Goal: Information Seeking & Learning: Learn about a topic

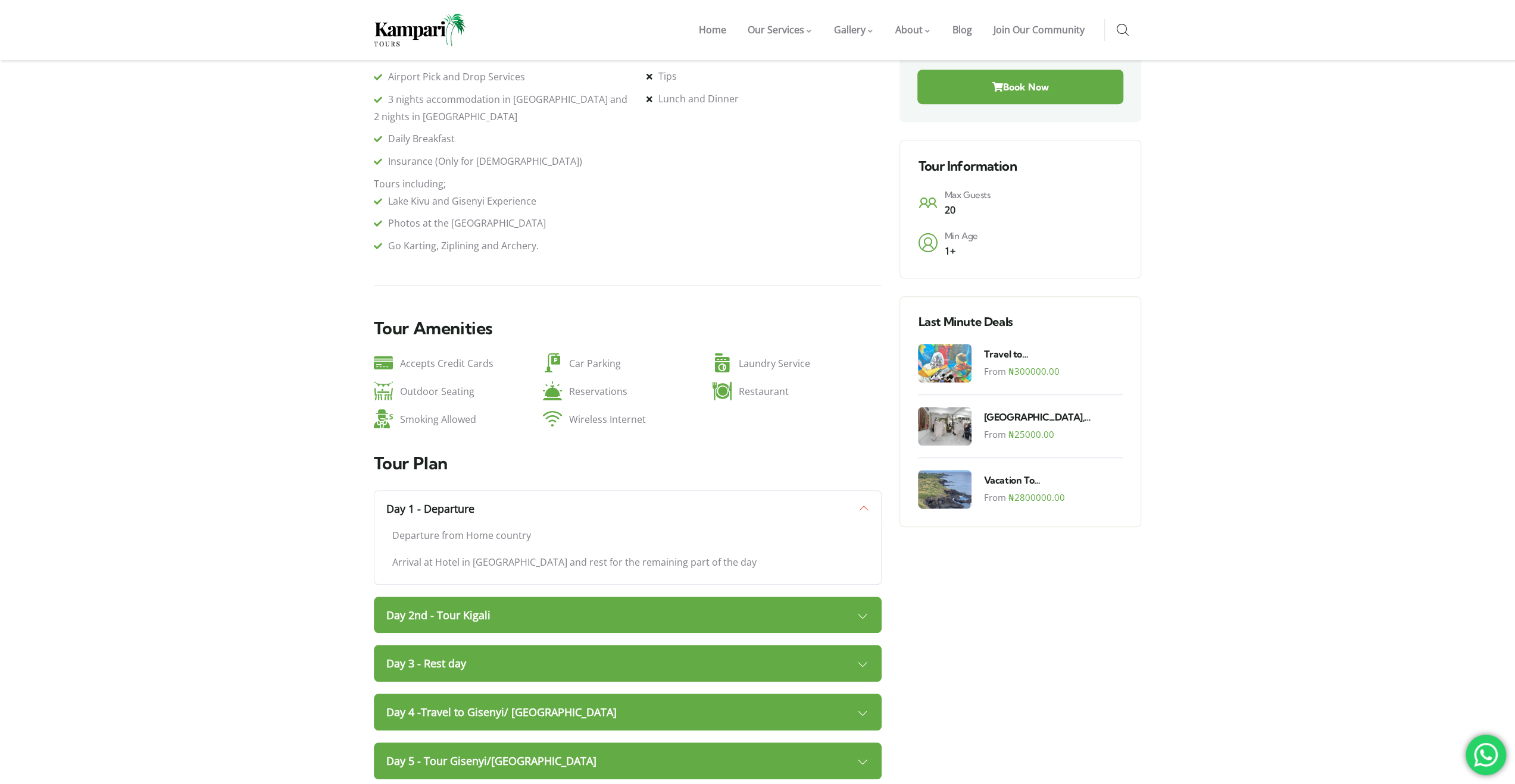
scroll to position [773, 0]
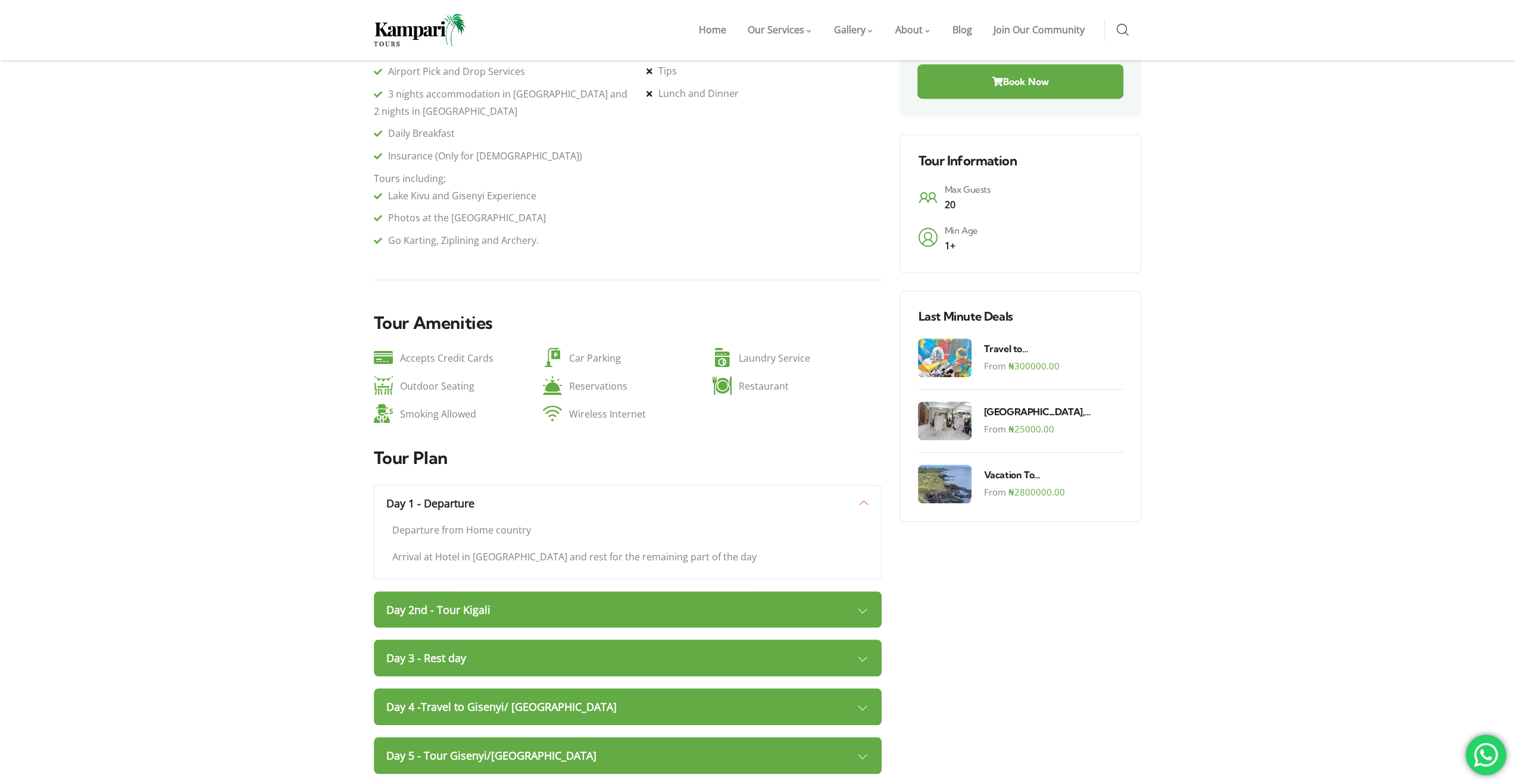
click at [557, 591] on link "Day 2nd - Tour Kigali" at bounding box center [628, 609] width 508 height 37
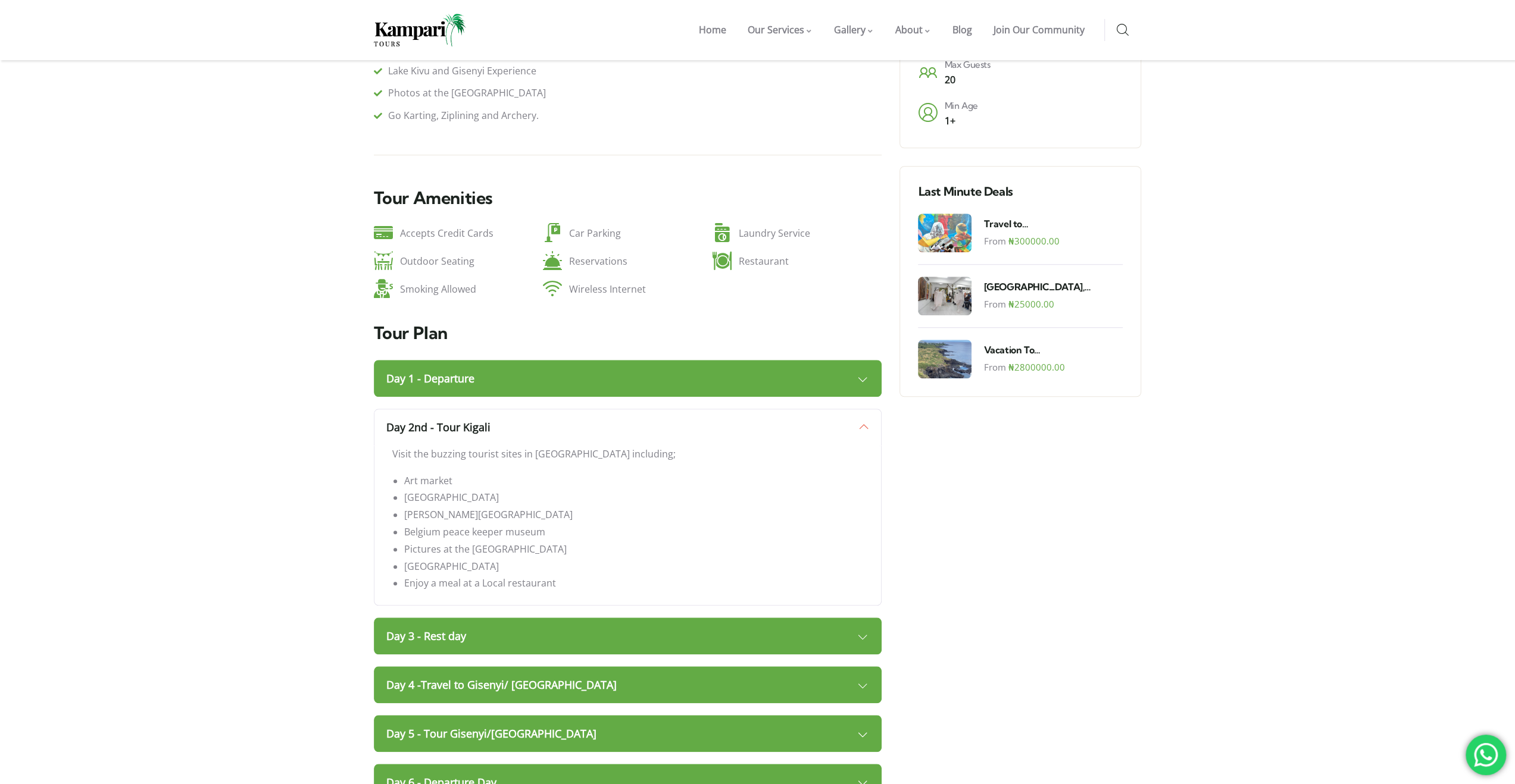
scroll to position [1011, 0]
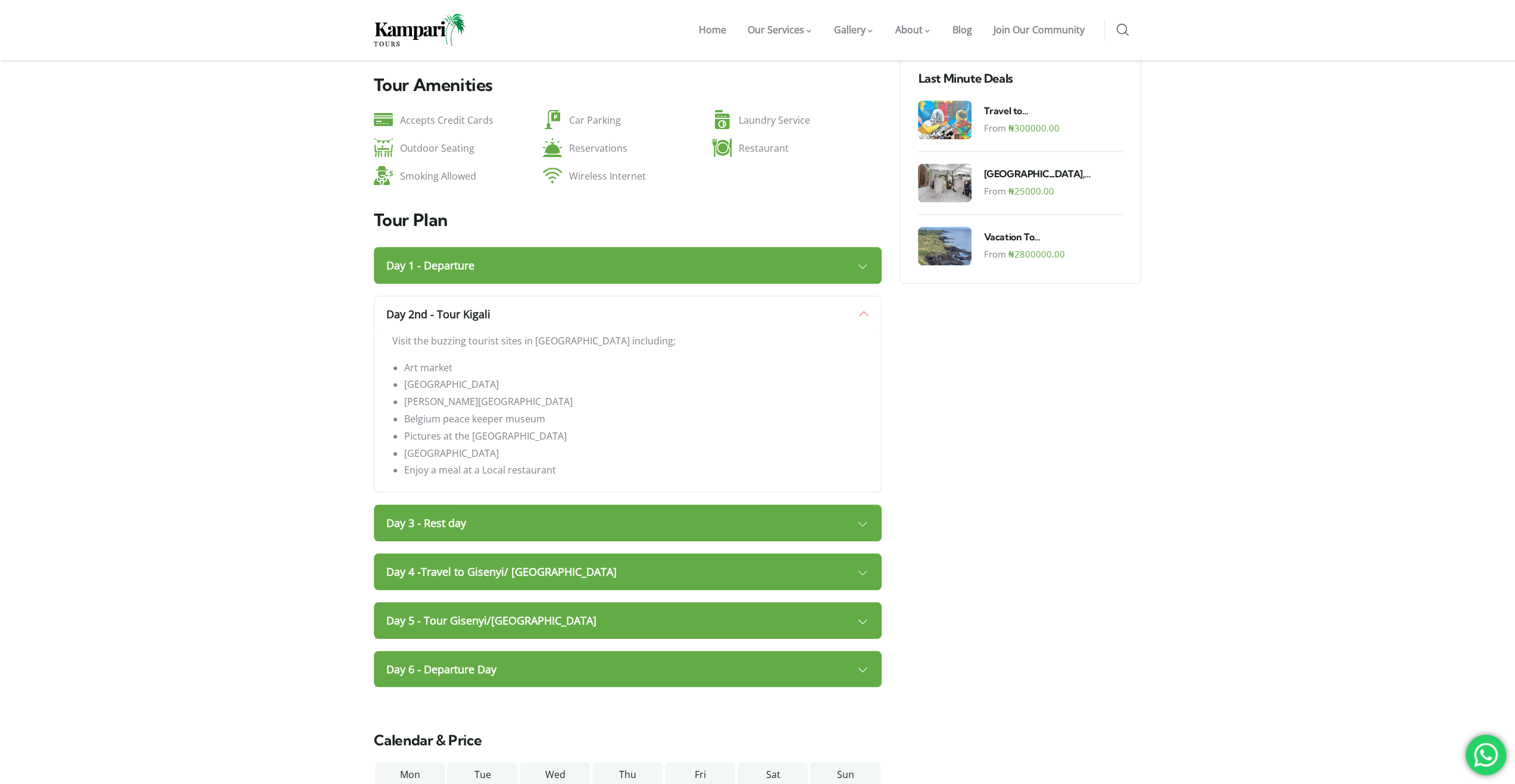
click at [500, 504] on link "Day 3 - Rest day" at bounding box center [628, 523] width 508 height 37
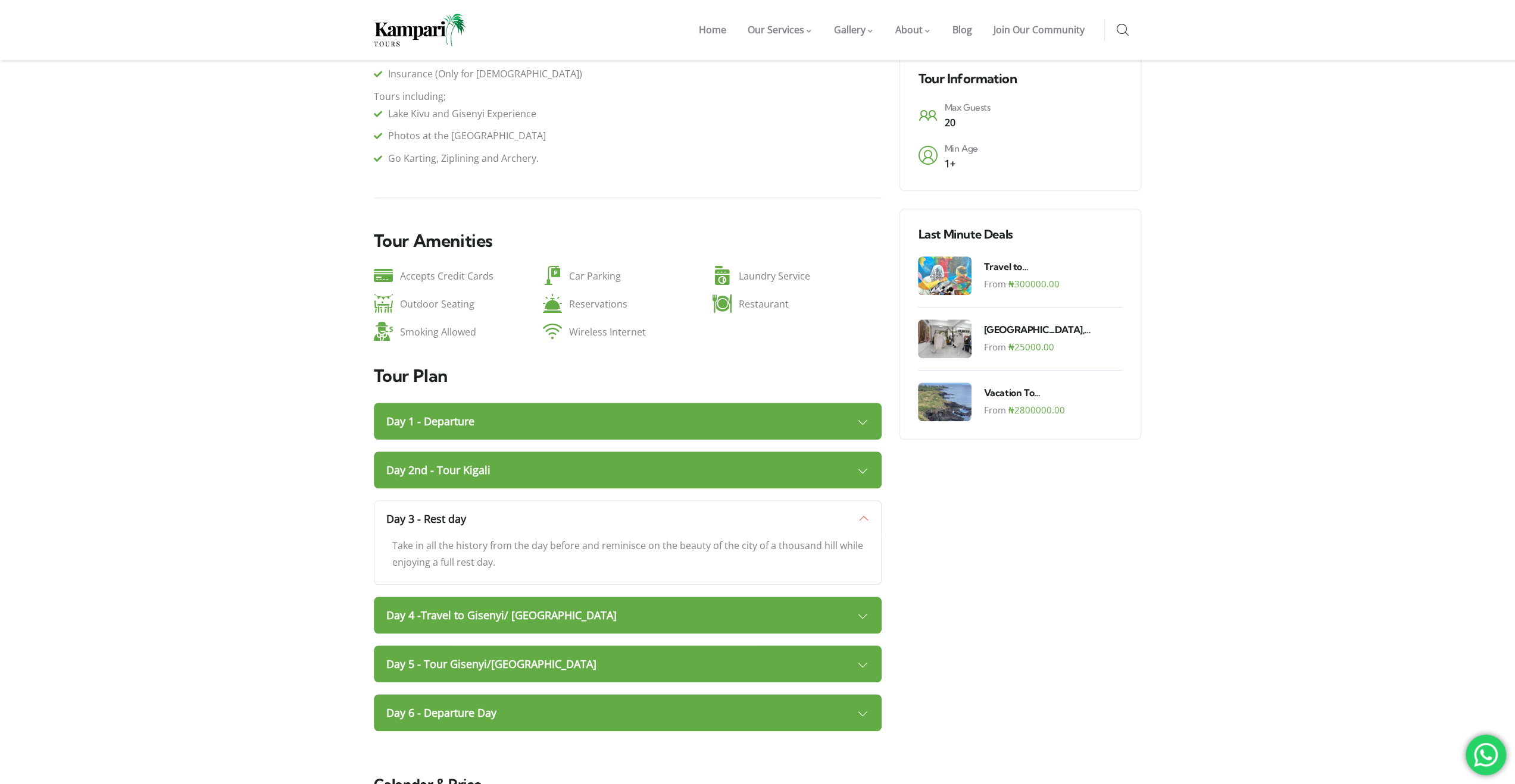
scroll to position [952, 0]
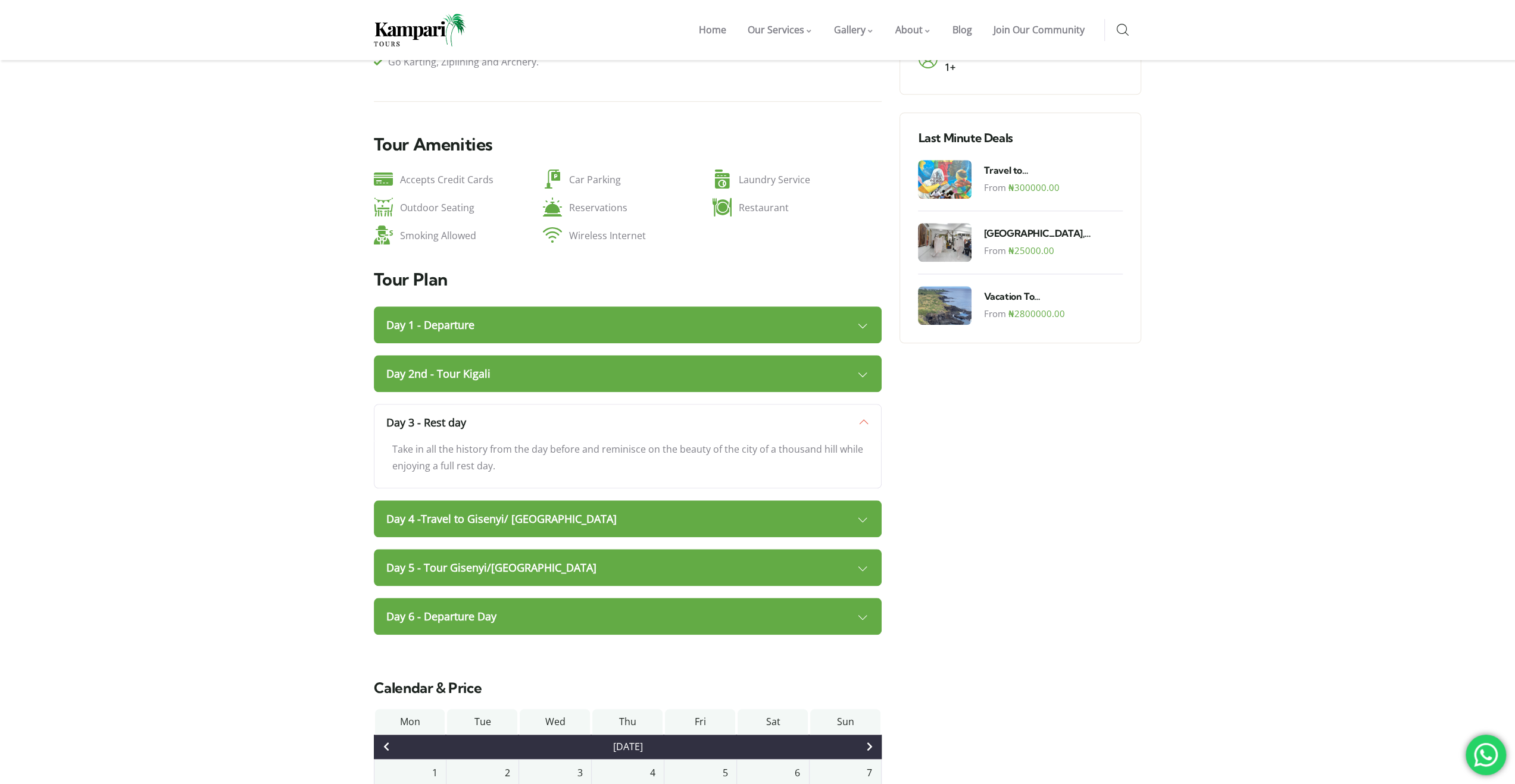
click at [434, 404] on link "Day 3 - Rest day" at bounding box center [628, 422] width 508 height 37
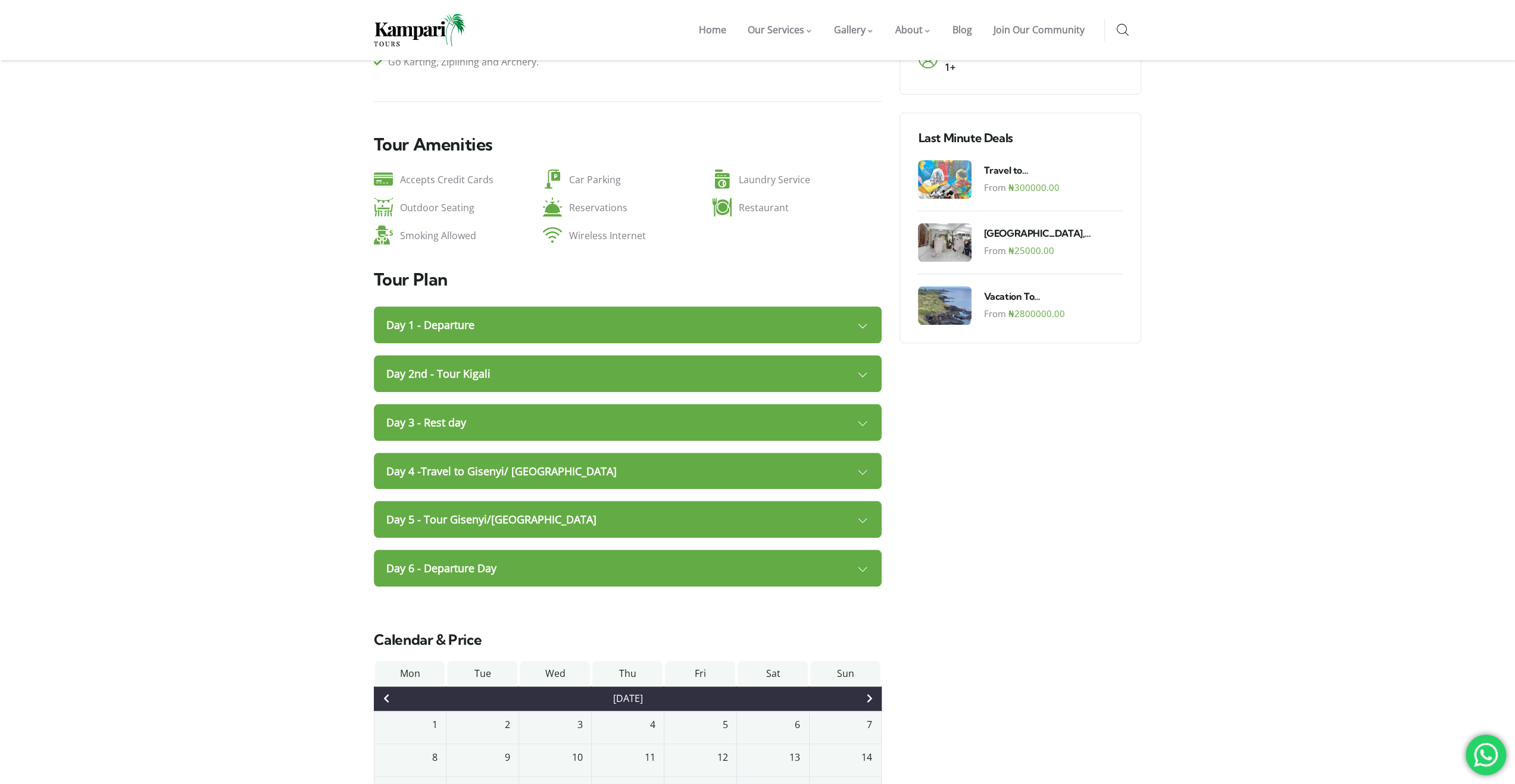
click at [444, 453] on link "Day 4 -Travel to Gisenyi/ [GEOGRAPHIC_DATA]" at bounding box center [628, 471] width 508 height 37
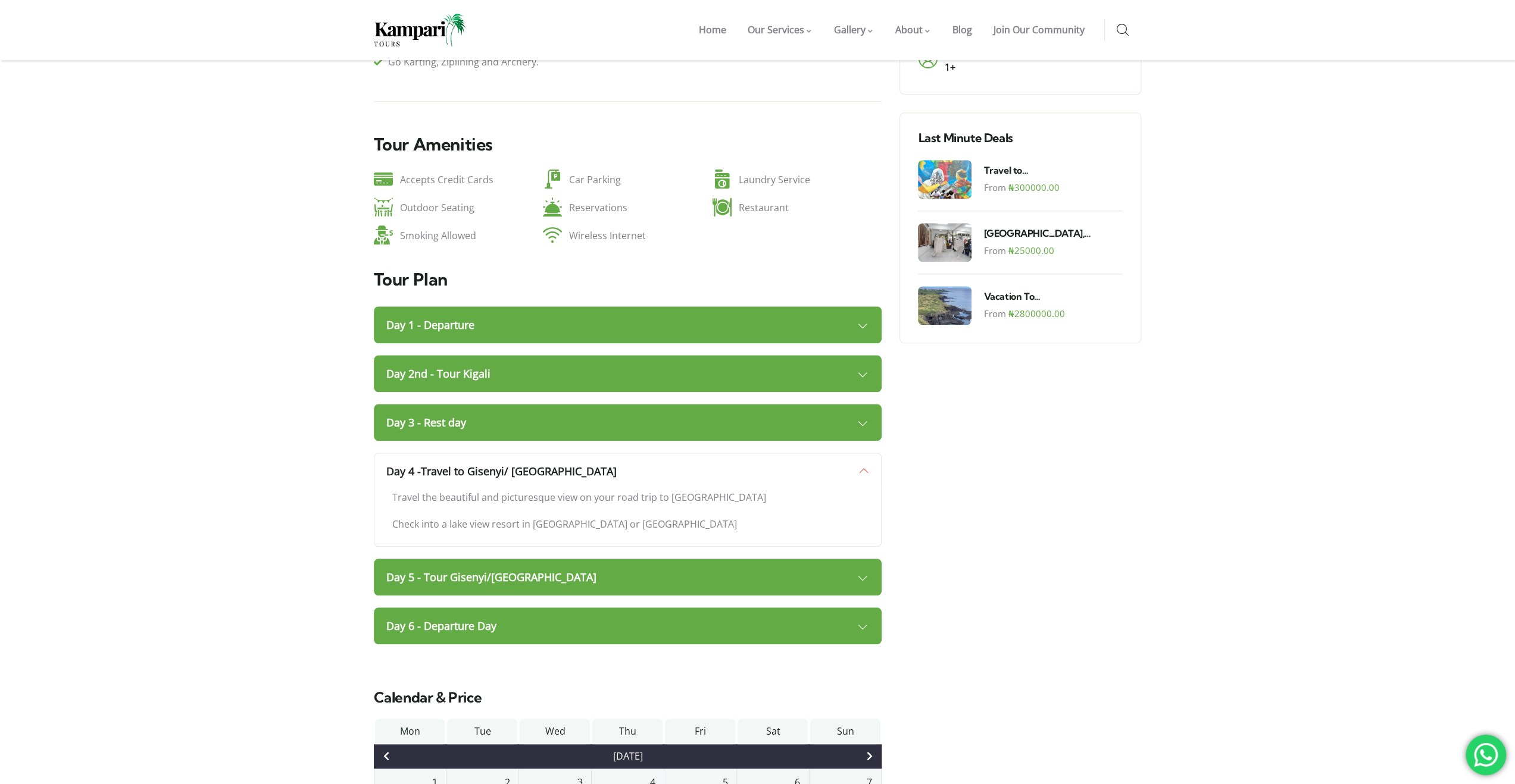
click at [484, 558] on link "Day 5 - Tour Gisenyi/[GEOGRAPHIC_DATA]" at bounding box center [628, 577] width 508 height 37
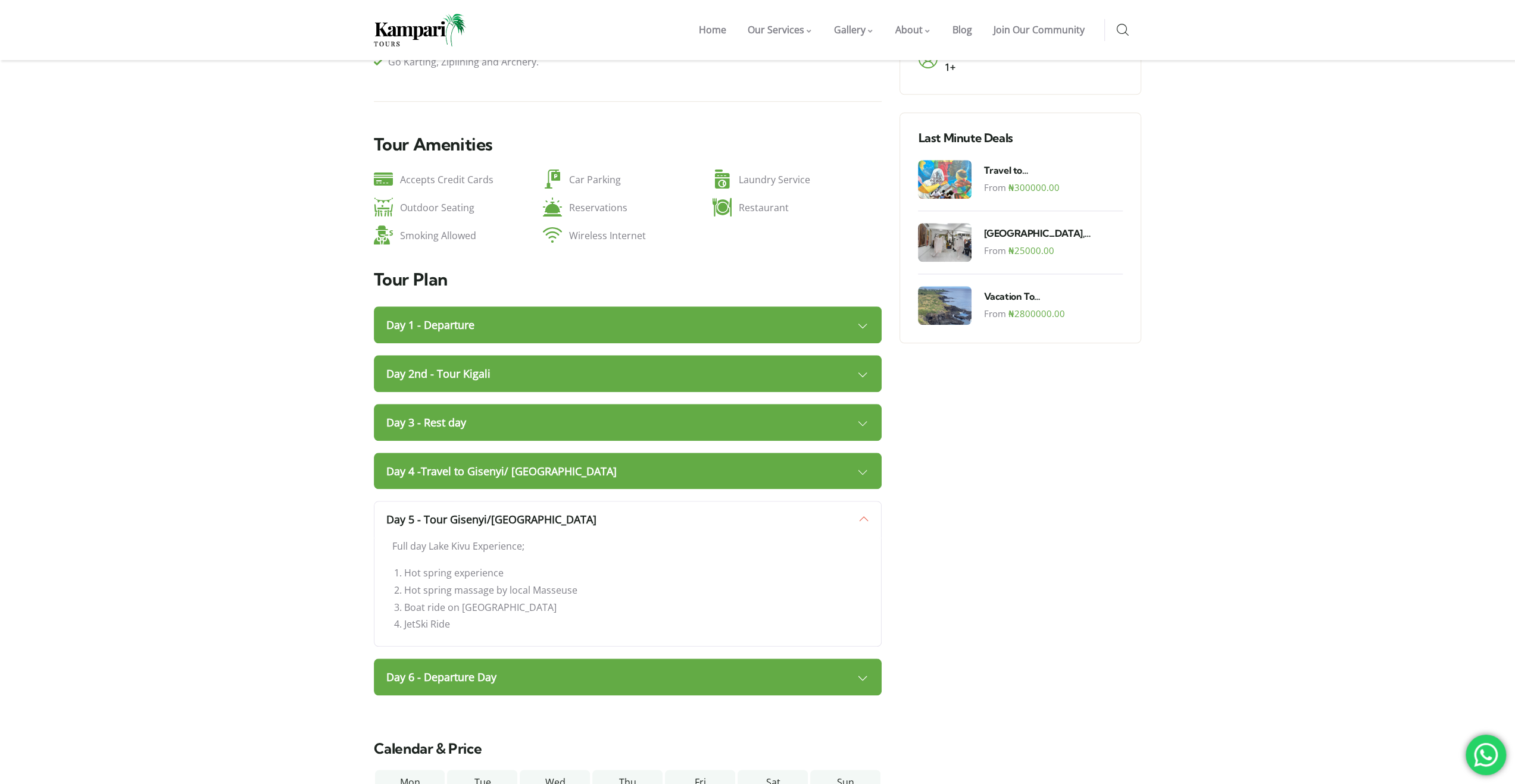
click at [572, 582] on li "Hot spring massage by local Masseuse" at bounding box center [634, 590] width 460 height 17
click at [616, 501] on link "Day 5 - Tour Gisenyi/[GEOGRAPHIC_DATA]" at bounding box center [628, 519] width 508 height 37
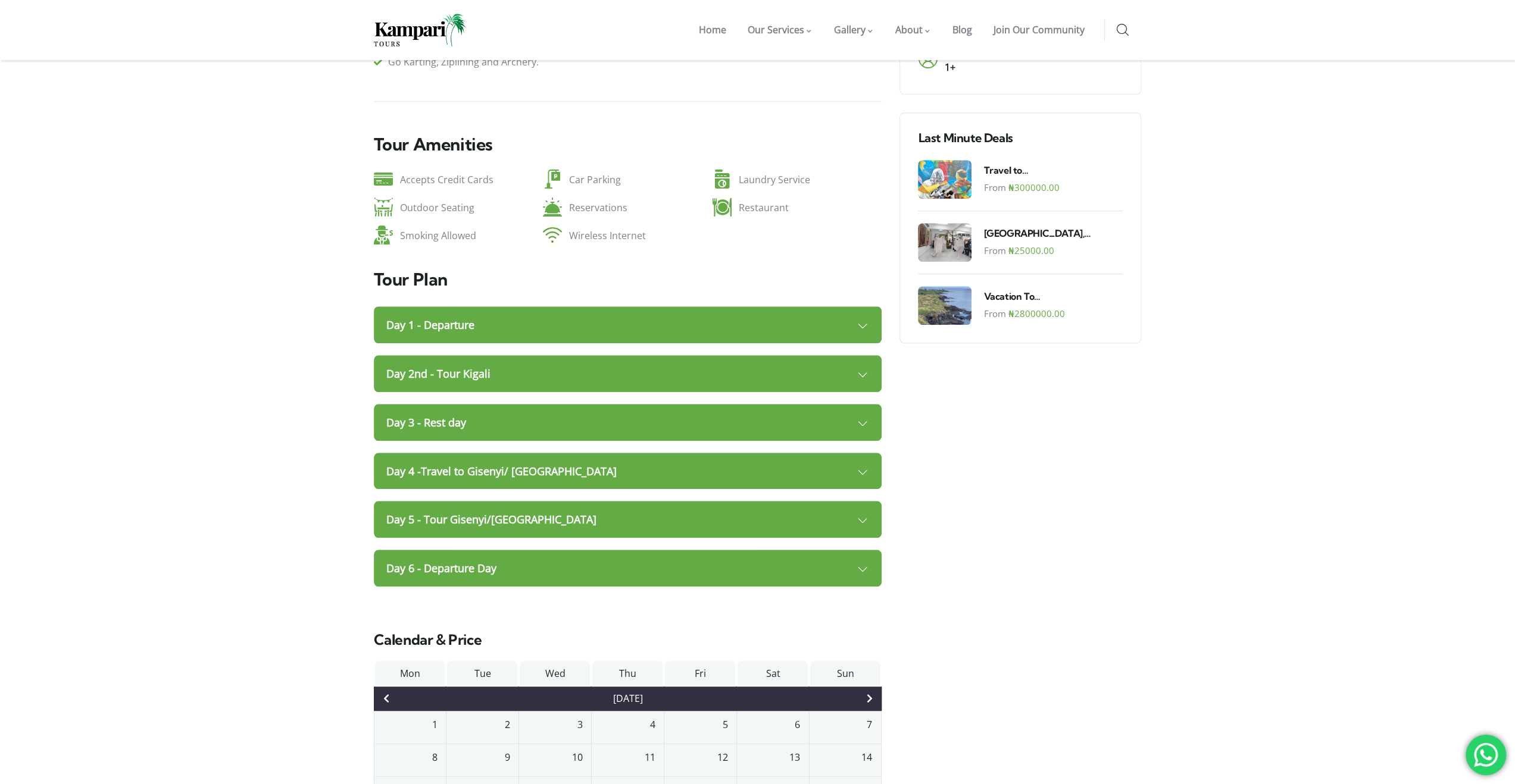
click at [513, 550] on link "Day 6 - Departure Day" at bounding box center [628, 568] width 508 height 37
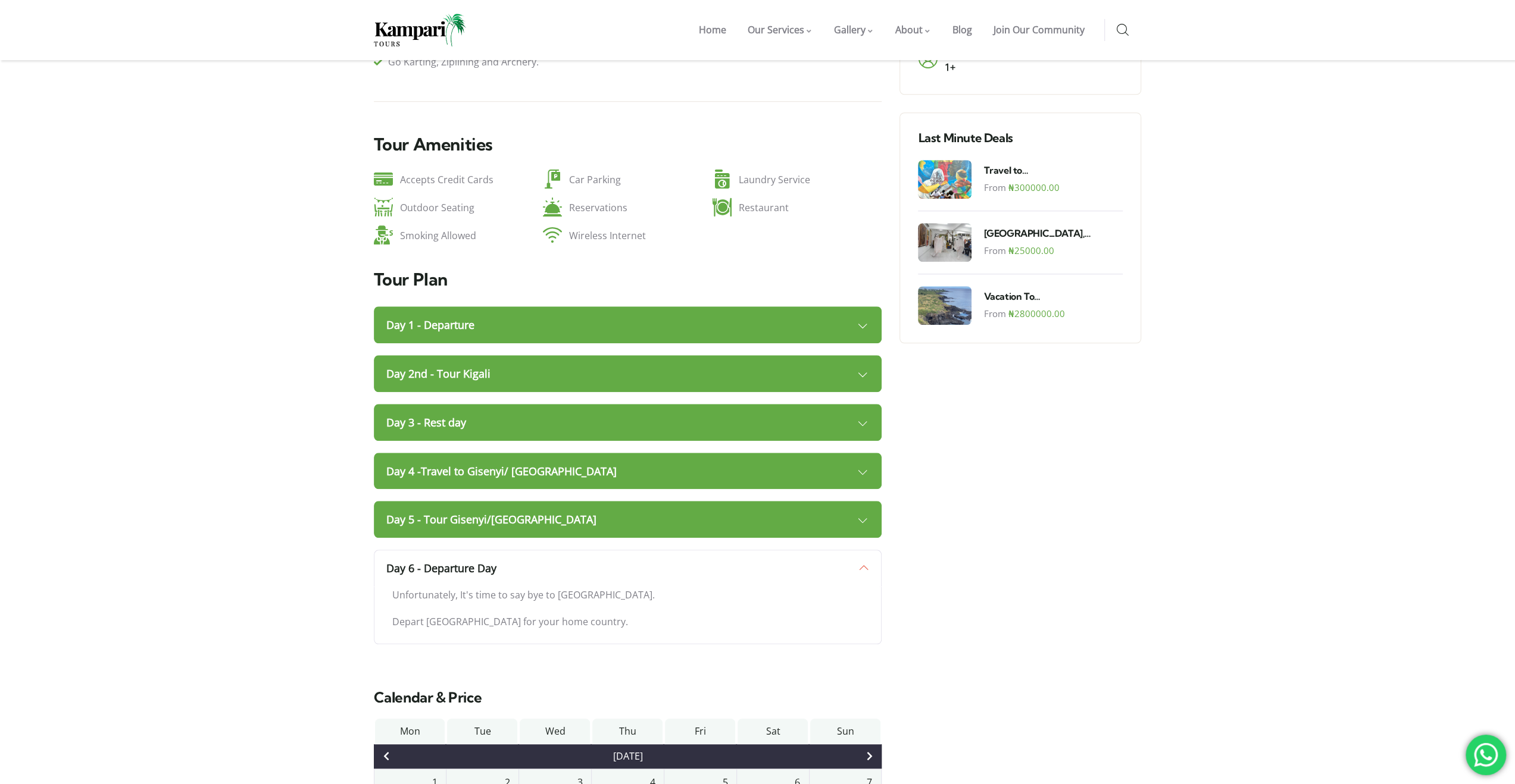
click at [513, 550] on link "Day 6 - Departure Day" at bounding box center [628, 568] width 508 height 37
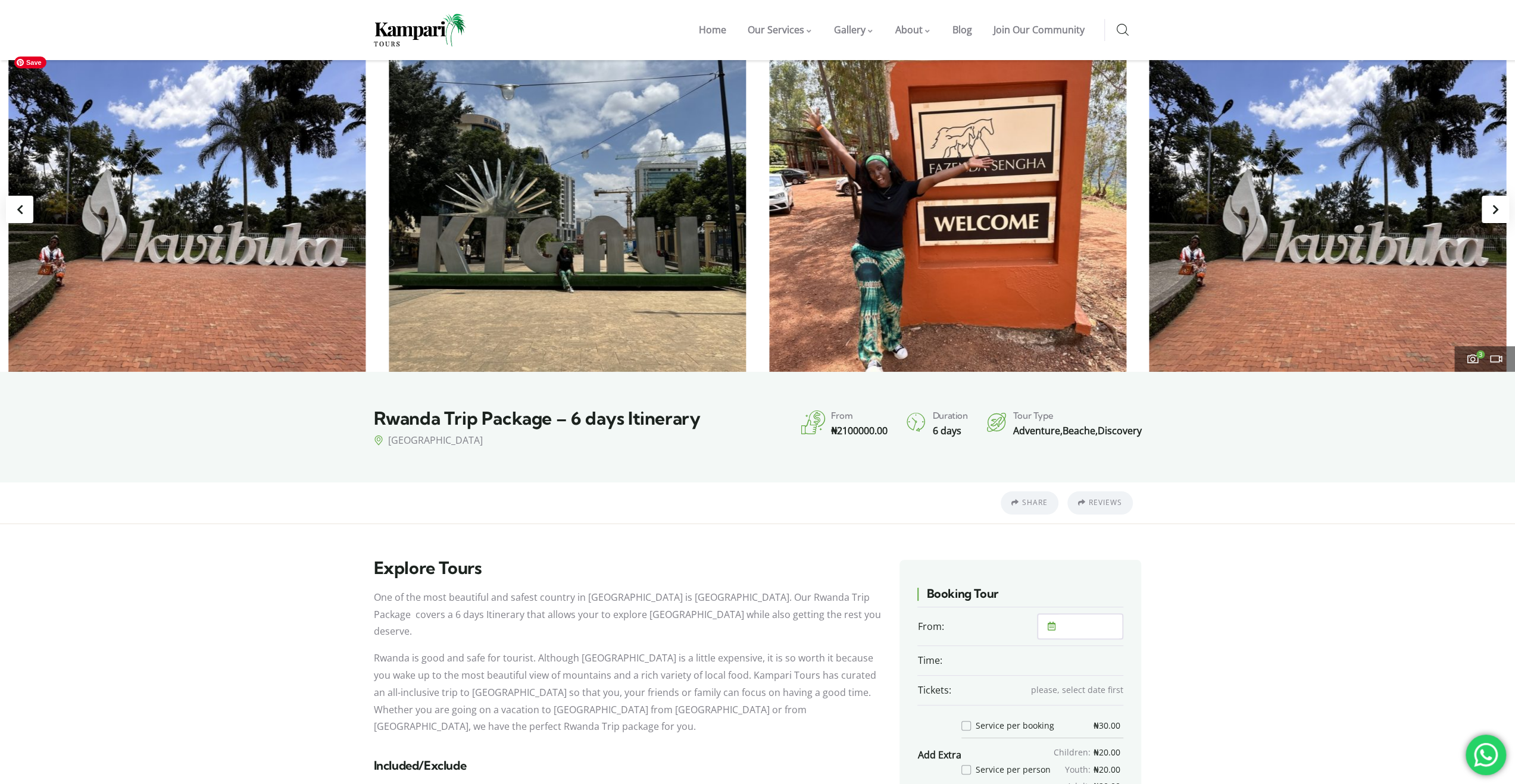
scroll to position [0, 0]
